Goal: Information Seeking & Learning: Learn about a topic

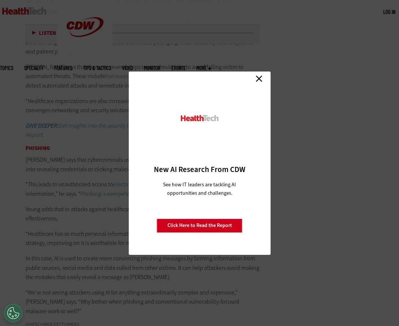
scroll to position [1319, 0]
click at [258, 80] on link "Close" at bounding box center [259, 78] width 11 height 11
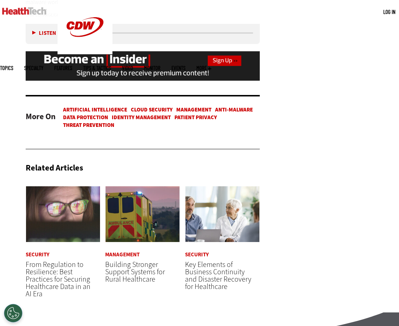
scroll to position [1612, 0]
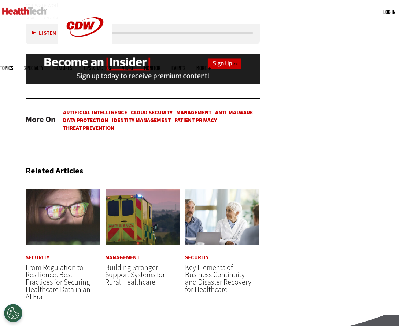
click at [199, 117] on link "Patient Privacy" at bounding box center [195, 120] width 43 height 7
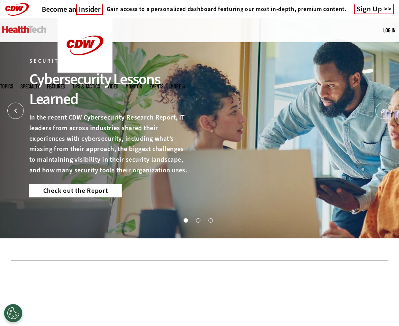
click at [77, 192] on link "Check out the Report" at bounding box center [75, 190] width 92 height 13
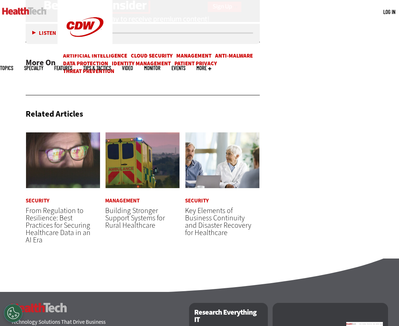
scroll to position [1686, 0]
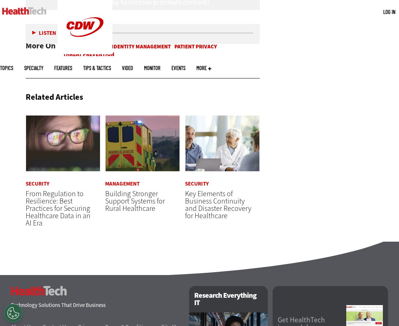
click at [54, 204] on span "From Regulation to Resilience: Best Practices for Securing Healthcare Data in a…" at bounding box center [58, 208] width 65 height 39
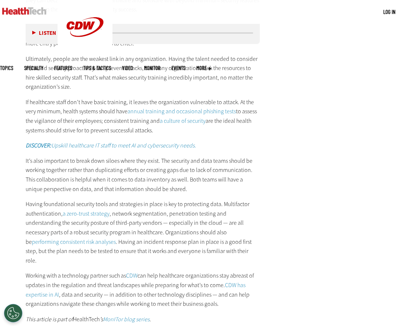
scroll to position [1393, 0]
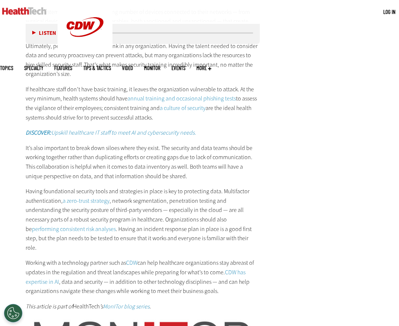
click at [80, 197] on link "a zero-trust strategy" at bounding box center [86, 201] width 47 height 8
